Goal: Task Accomplishment & Management: Use online tool/utility

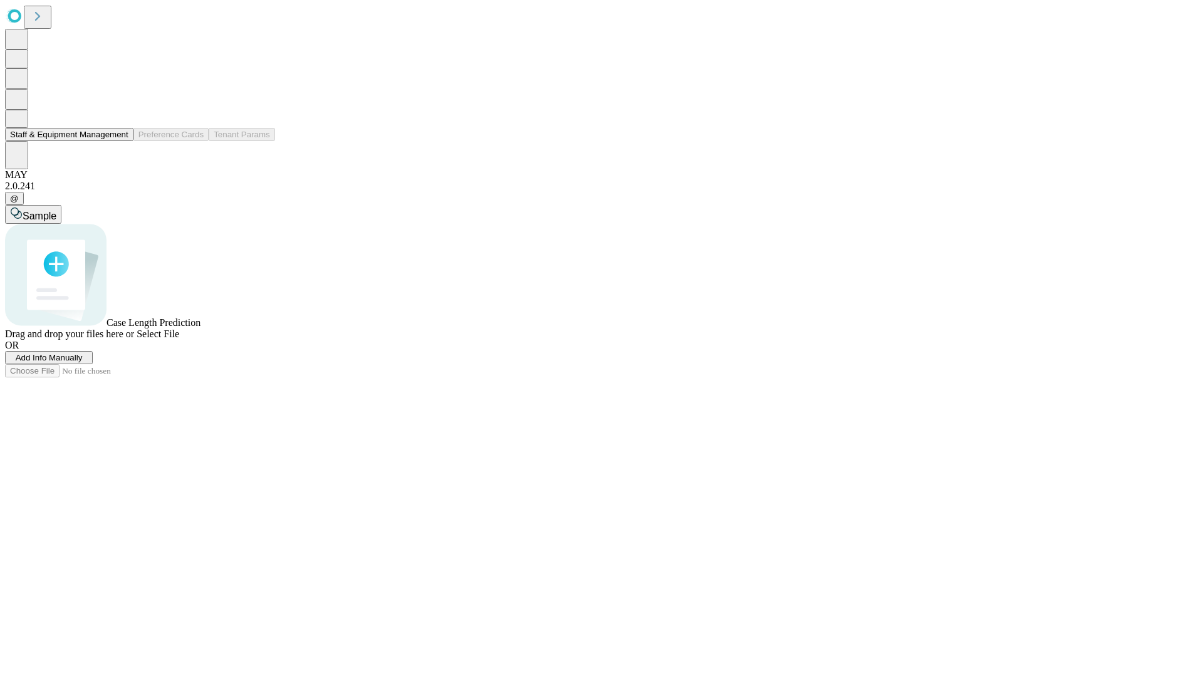
click at [117, 141] on button "Staff & Equipment Management" at bounding box center [69, 134] width 128 height 13
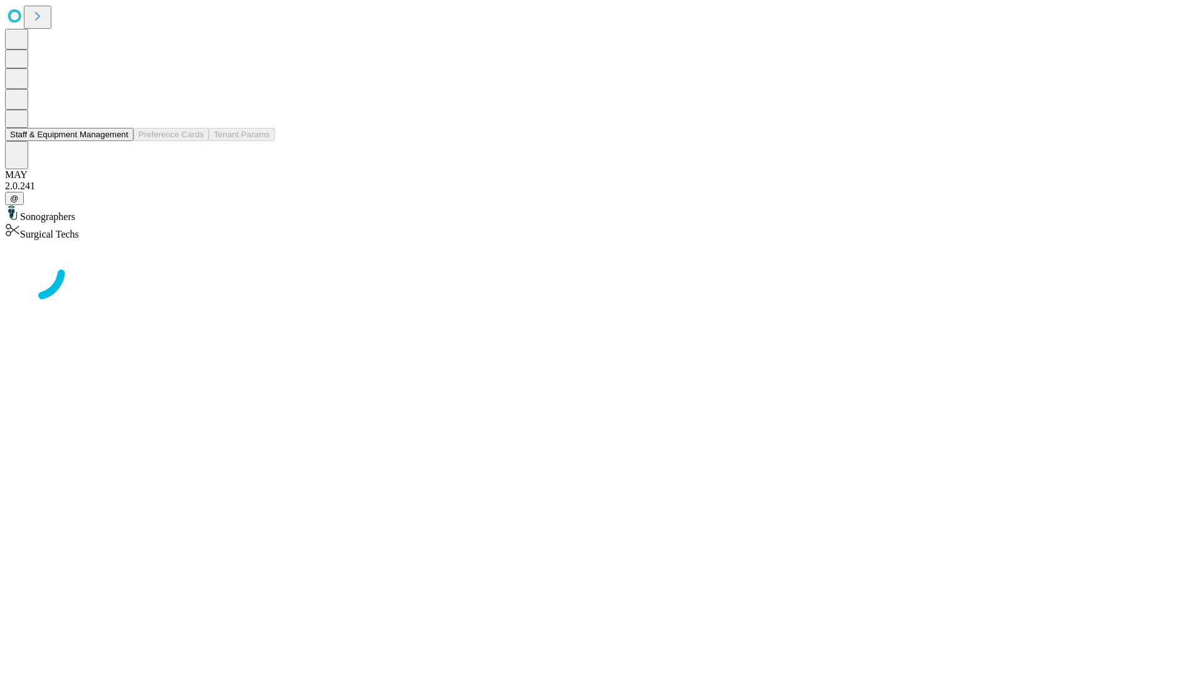
click at [120, 141] on button "Staff & Equipment Management" at bounding box center [69, 134] width 128 height 13
